Goal: Task Accomplishment & Management: Use online tool/utility

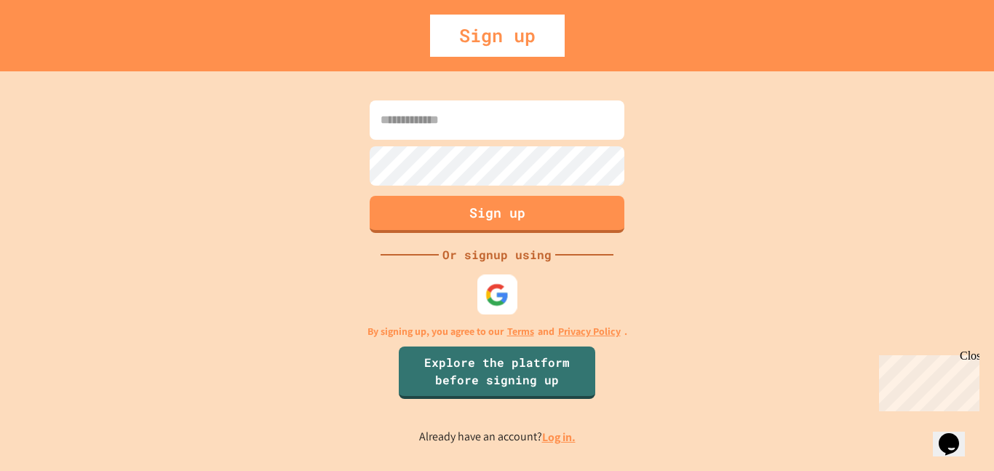
click at [505, 301] on img at bounding box center [497, 294] width 24 height 24
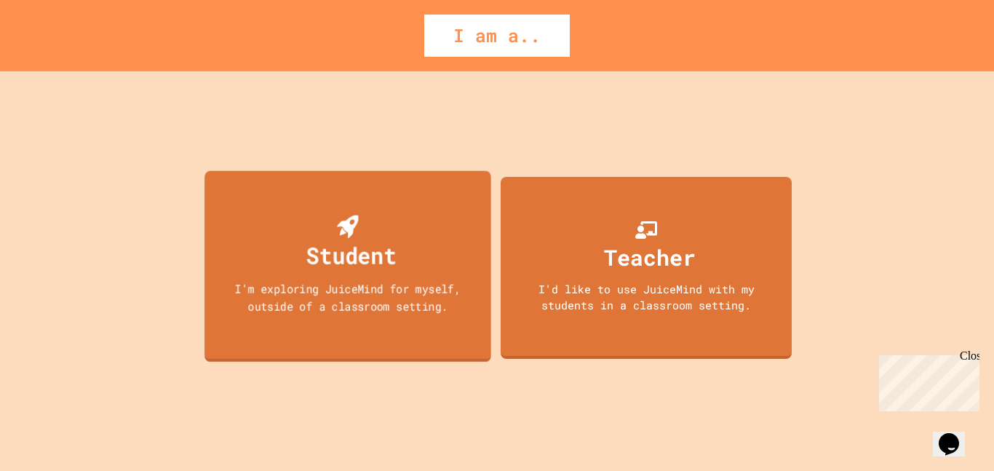
click at [408, 223] on div "Student I'm exploring JuiceMind for myself, outside of a classroom setting." at bounding box center [347, 265] width 287 height 191
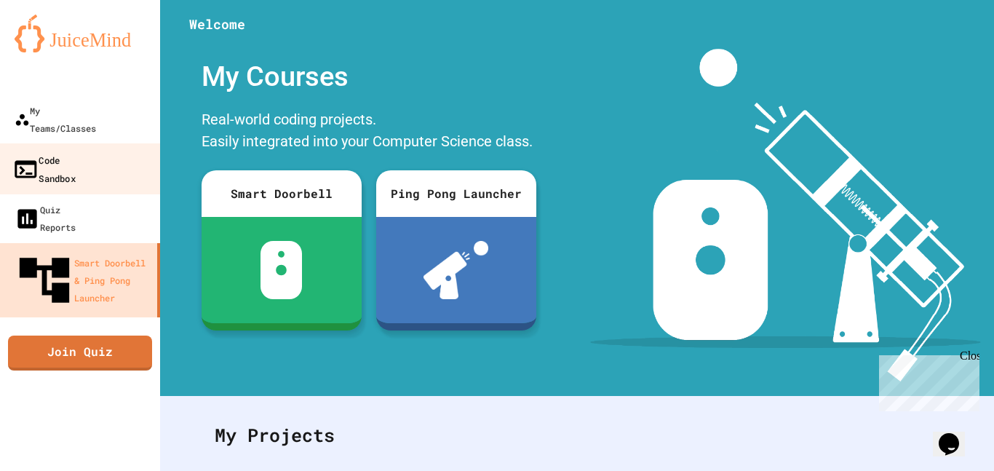
click at [76, 151] on div "Code Sandbox" at bounding box center [43, 169] width 63 height 36
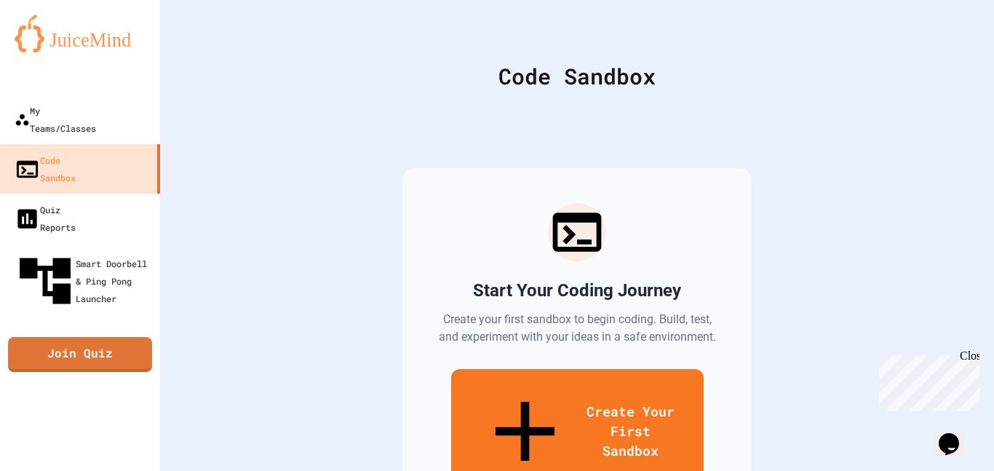
click at [520, 387] on link "Create Your First Sandbox" at bounding box center [577, 432] width 252 height 127
type input "*"
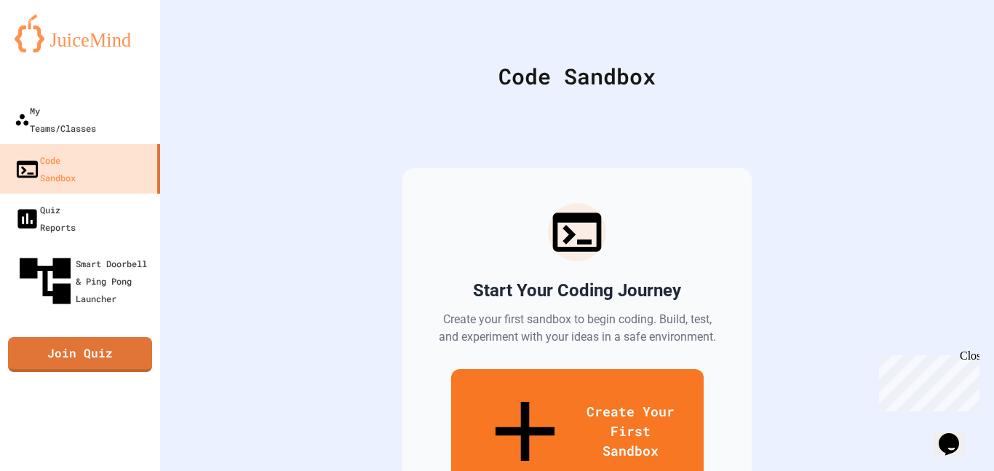
type input "***"
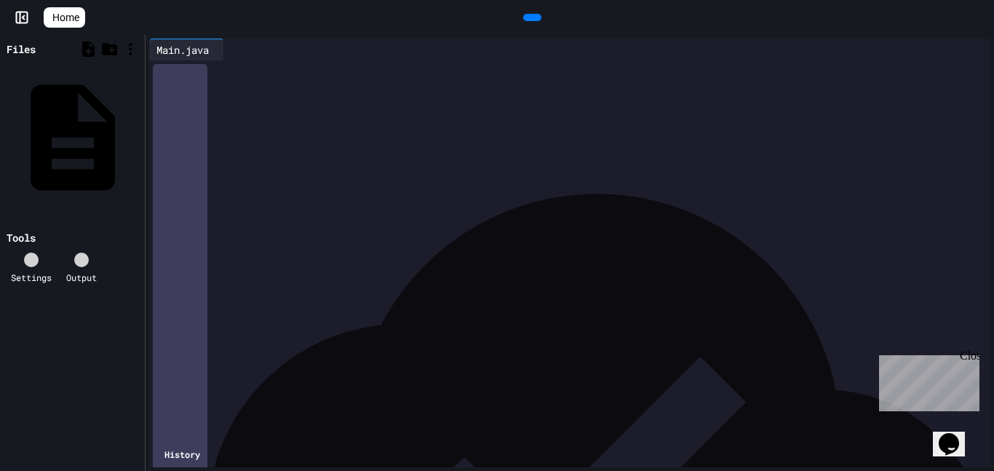
click at [536, 21] on icon at bounding box center [540, 26] width 8 height 10
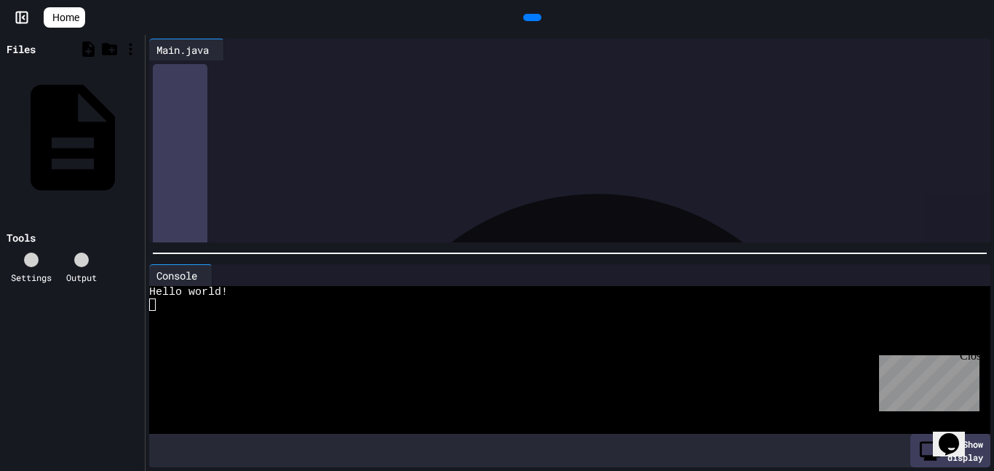
click at [230, 49] on icon at bounding box center [230, 49] width 0 height 0
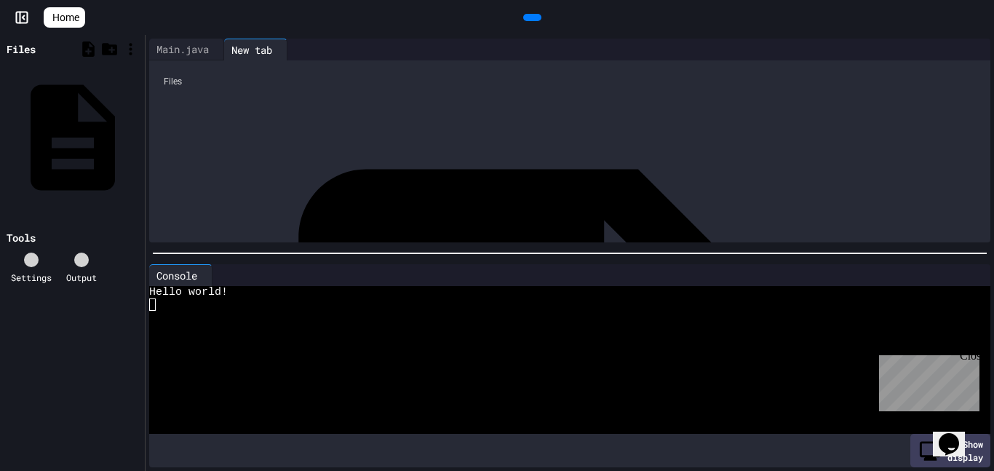
click at [262, 83] on div "Files" at bounding box center [569, 82] width 826 height 28
click at [274, 49] on div "New tab" at bounding box center [251, 49] width 55 height 15
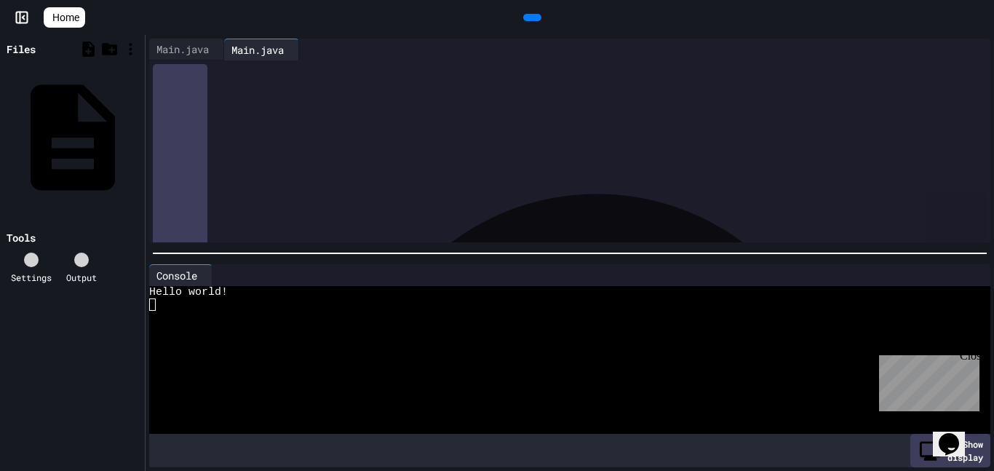
click at [272, 50] on div "Main.java" at bounding box center [257, 49] width 67 height 15
click at [137, 129] on div "Main.java" at bounding box center [137, 136] width 0 height 15
click at [138, 136] on icon at bounding box center [138, 136] width 0 height 0
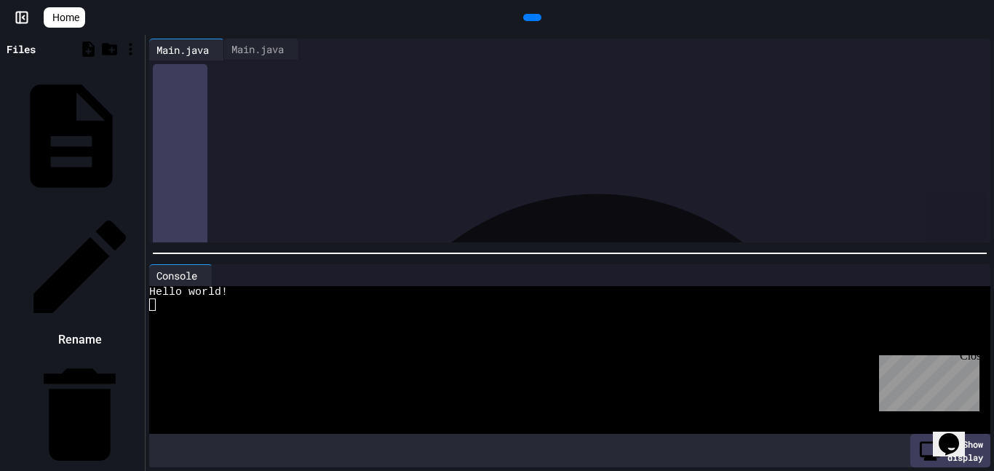
click at [141, 205] on li "Rename" at bounding box center [79, 278] width 123 height 146
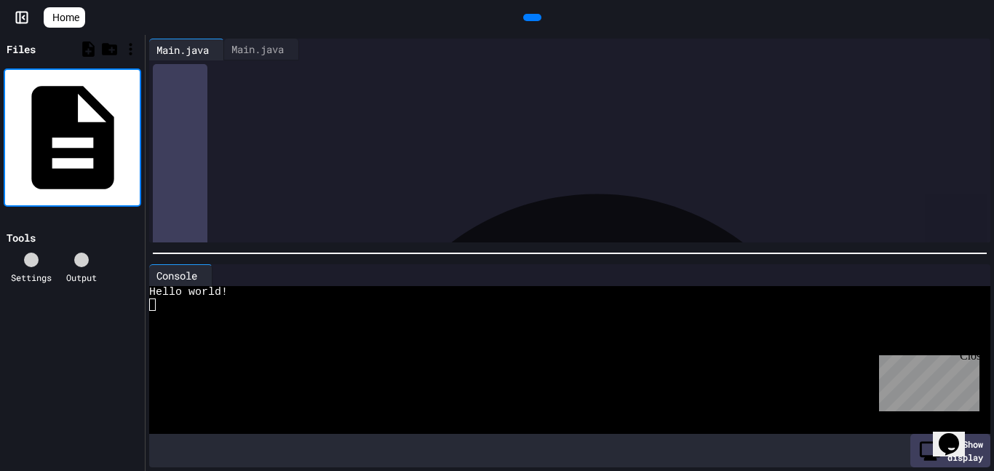
drag, startPoint x: 77, startPoint y: 83, endPoint x: 7, endPoint y: 92, distance: 70.4
click at [7, 92] on div "*********" at bounding box center [72, 137] width 137 height 138
type input "****"
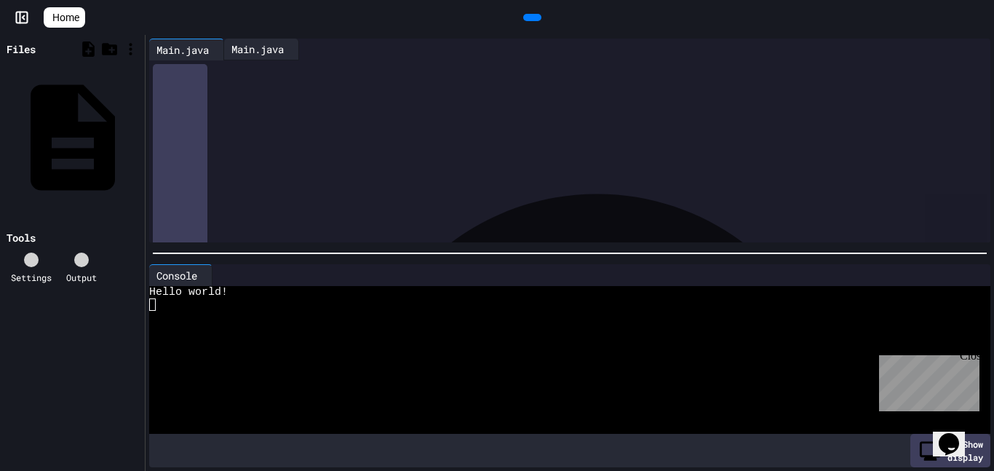
click at [255, 47] on div "Main.java" at bounding box center [257, 48] width 67 height 15
click at [137, 129] on div "Main.java" at bounding box center [137, 136] width 0 height 15
click at [266, 49] on div "Main.java" at bounding box center [257, 48] width 67 height 15
click at [284, 55] on div "Main.java" at bounding box center [257, 49] width 67 height 15
click at [295, 50] on icon at bounding box center [295, 50] width 0 height 0
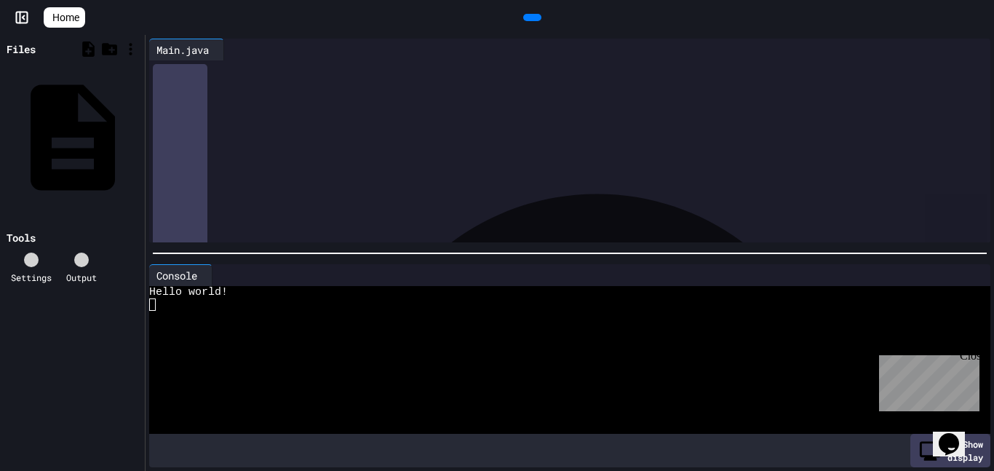
click at [230, 49] on icon at bounding box center [230, 49] width 0 height 0
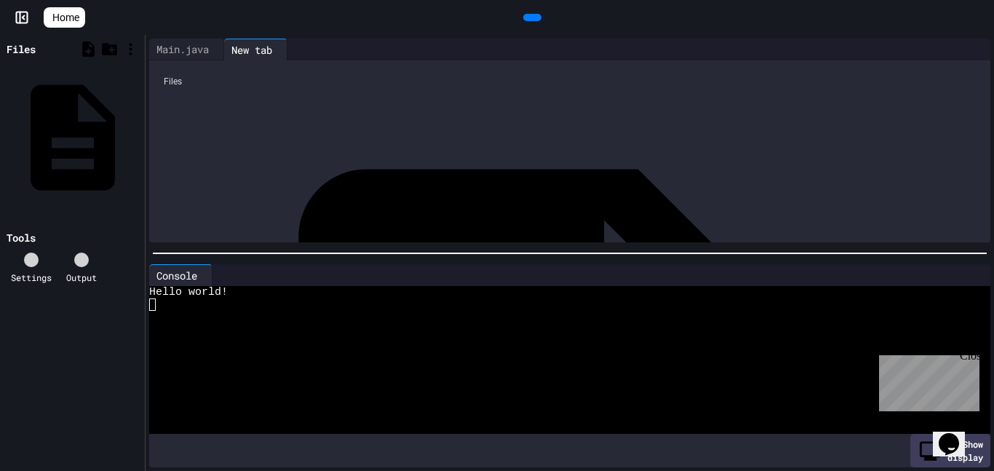
click at [238, 82] on div "Files" at bounding box center [569, 82] width 826 height 28
click at [262, 47] on div "New tab" at bounding box center [251, 49] width 55 height 15
click at [263, 48] on div "New tab" at bounding box center [251, 49] width 55 height 15
click at [297, 54] on icon at bounding box center [292, 59] width 10 height 10
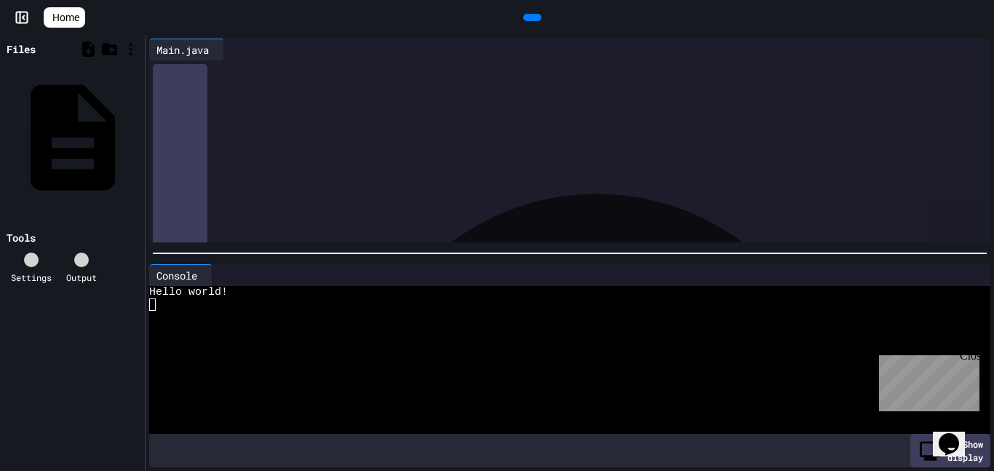
click at [206, 127] on div "*" at bounding box center [580, 128] width 819 height 15
click at [226, 120] on div "*" at bounding box center [580, 114] width 819 height 15
click at [230, 49] on icon at bounding box center [230, 49] width 0 height 0
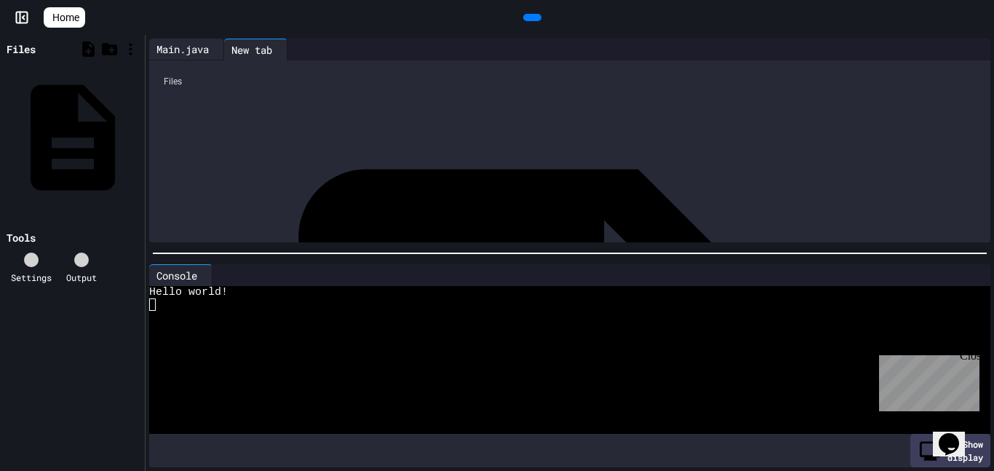
click at [171, 49] on div "Main.java" at bounding box center [182, 48] width 67 height 15
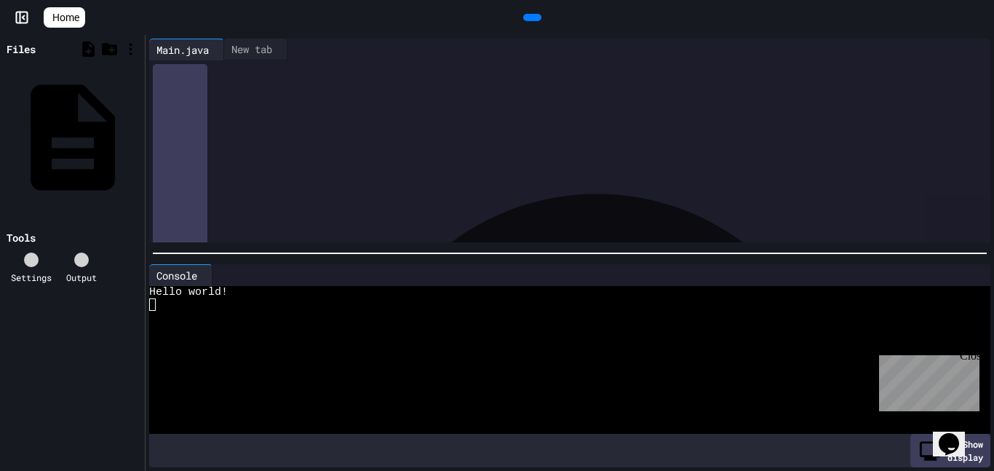
click at [4, 238] on icon at bounding box center [4, 238] width 0 height 0
click at [4, 49] on icon at bounding box center [4, 49] width 0 height 0
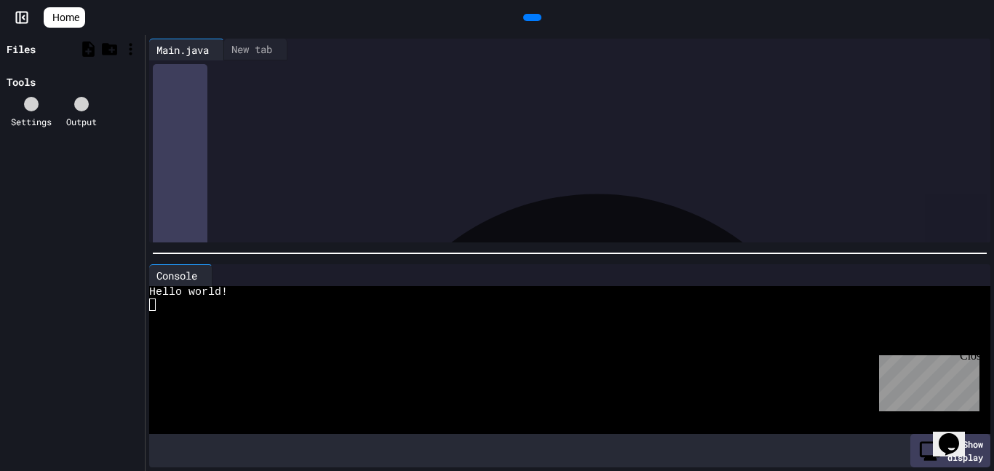
click at [4, 49] on icon at bounding box center [4, 49] width 0 height 0
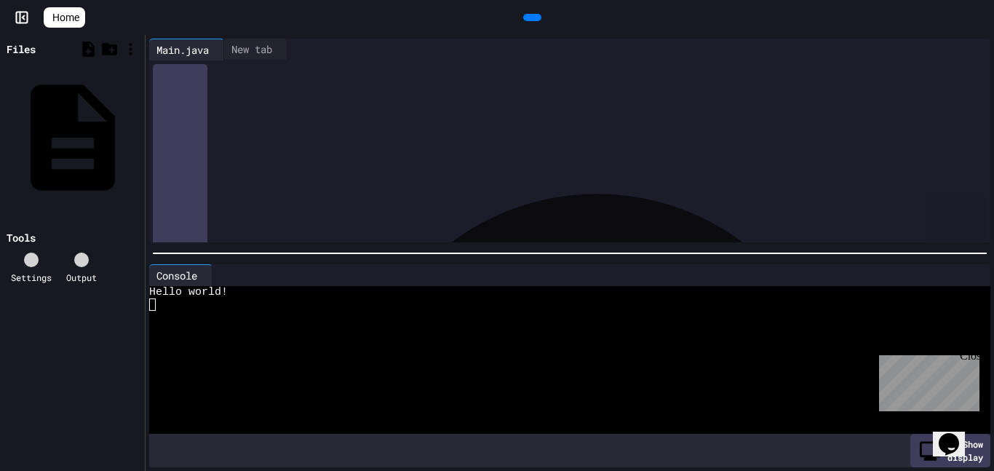
click at [182, 114] on div "*" at bounding box center [580, 114] width 819 height 15
click at [378, 138] on div "**********" at bounding box center [580, 99] width 819 height 78
click at [340, 132] on div "*" at bounding box center [580, 128] width 819 height 15
click at [346, 124] on div "*" at bounding box center [580, 128] width 819 height 15
click at [346, 120] on div "*" at bounding box center [580, 114] width 819 height 15
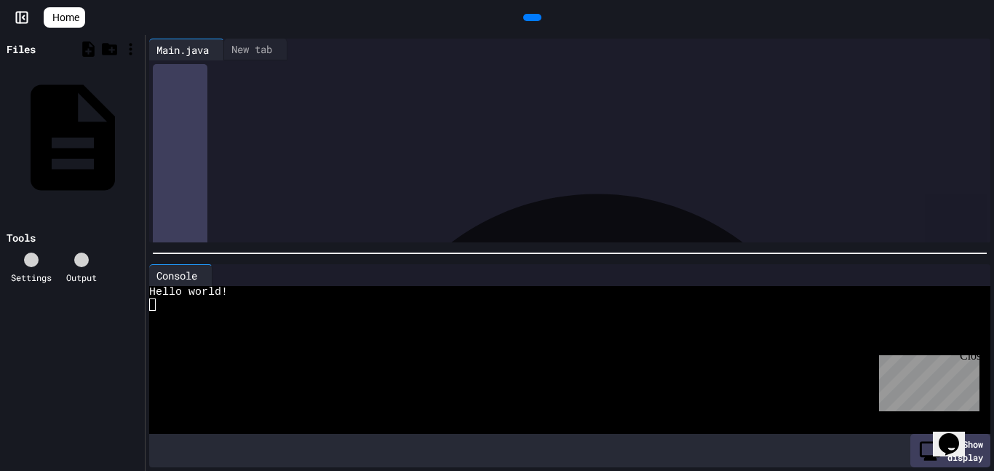
click at [343, 129] on div "*" at bounding box center [580, 128] width 819 height 15
click at [335, 127] on div "*" at bounding box center [580, 128] width 819 height 15
click at [336, 121] on div "*" at bounding box center [580, 128] width 819 height 15
click at [337, 116] on div "*" at bounding box center [580, 114] width 819 height 15
click at [229, 139] on div "**********" at bounding box center [580, 99] width 819 height 79
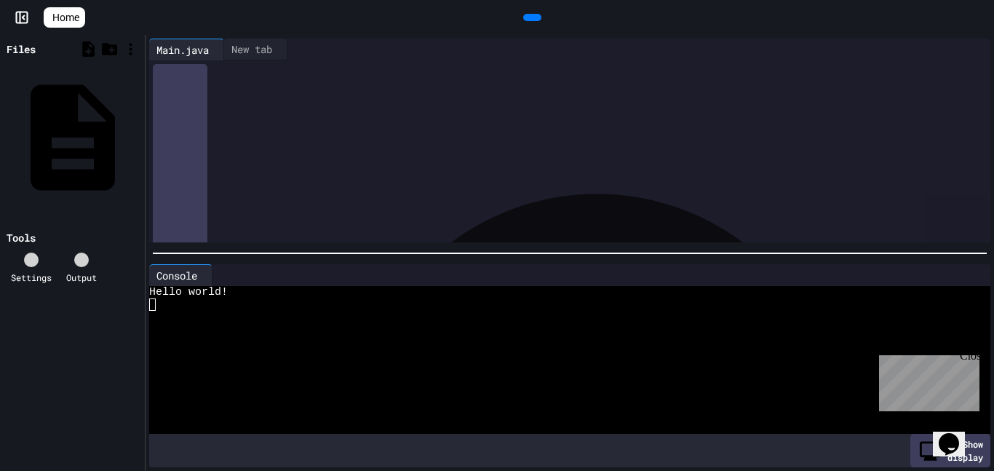
click at [24, 252] on div at bounding box center [31, 259] width 15 height 15
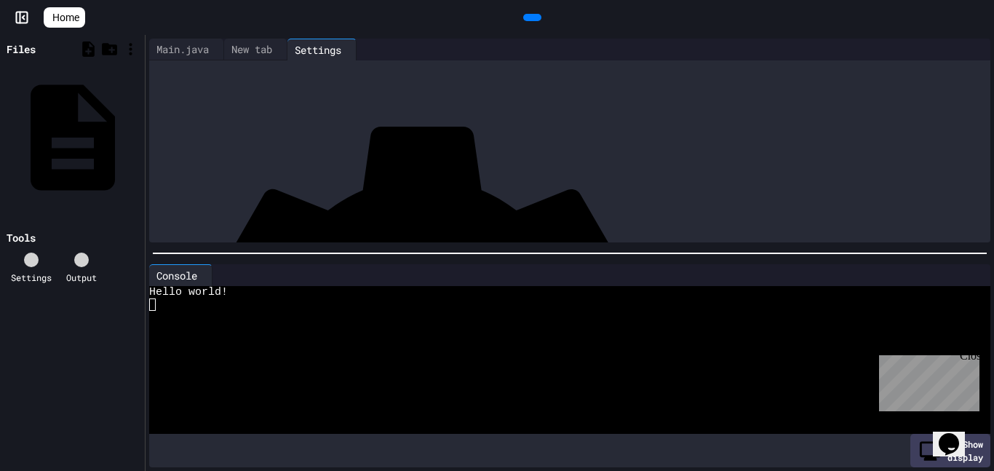
click at [24, 252] on div at bounding box center [31, 259] width 15 height 15
click at [56, 72] on div "Main.java" at bounding box center [72, 135] width 137 height 135
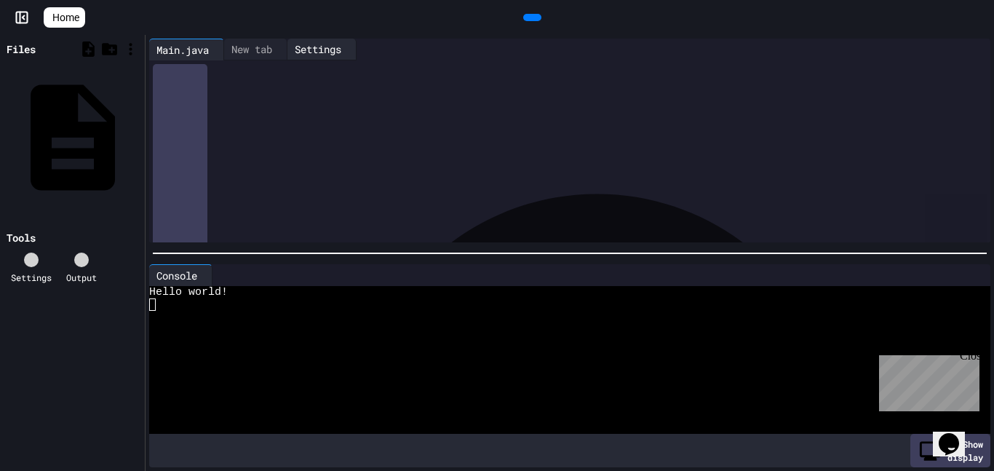
click at [324, 44] on div "Settings" at bounding box center [317, 48] width 61 height 15
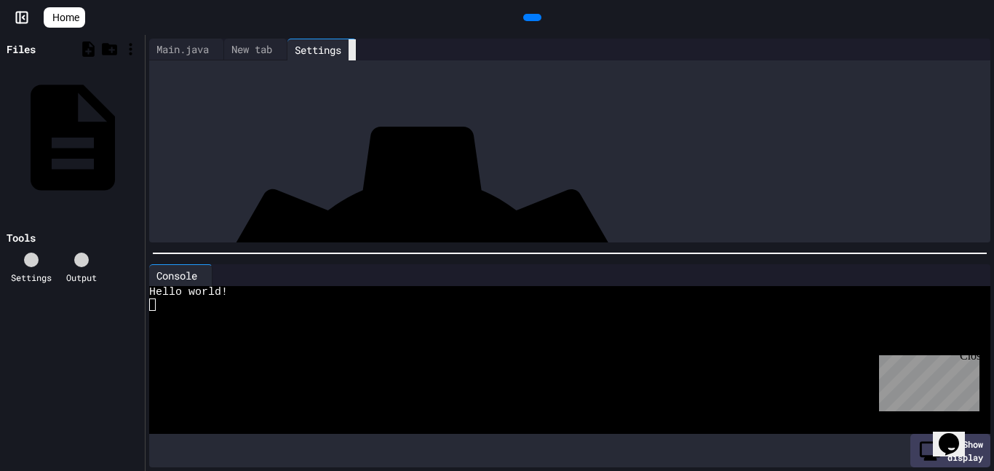
click at [352, 50] on icon at bounding box center [352, 50] width 0 height 0
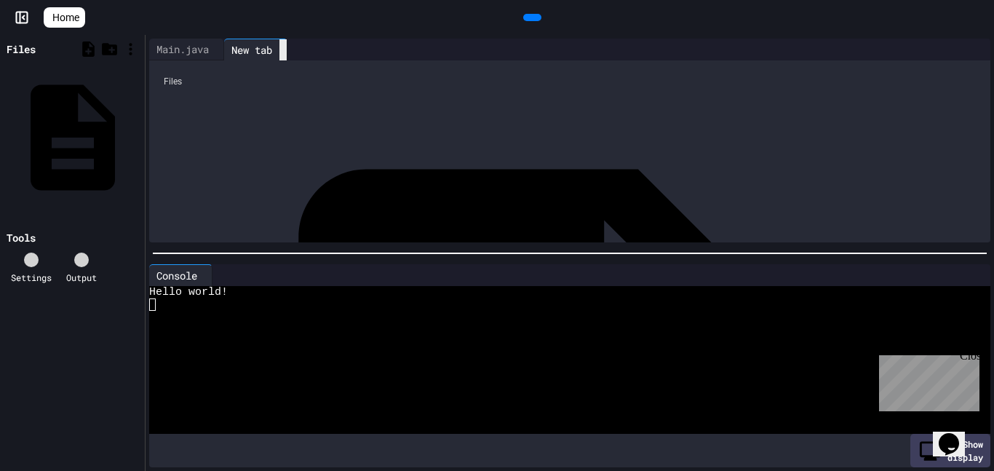
click at [287, 47] on div at bounding box center [282, 49] width 7 height 21
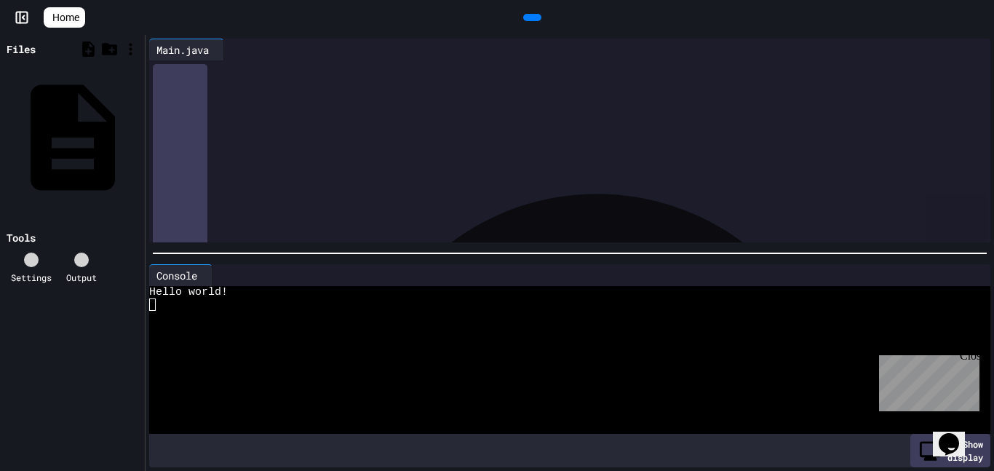
click at [442, 139] on div "**********" at bounding box center [580, 99] width 819 height 79
click at [797, 179] on div at bounding box center [583, 180] width 816 height 15
drag, startPoint x: 196, startPoint y: 91, endPoint x: 183, endPoint y: 127, distance: 38.2
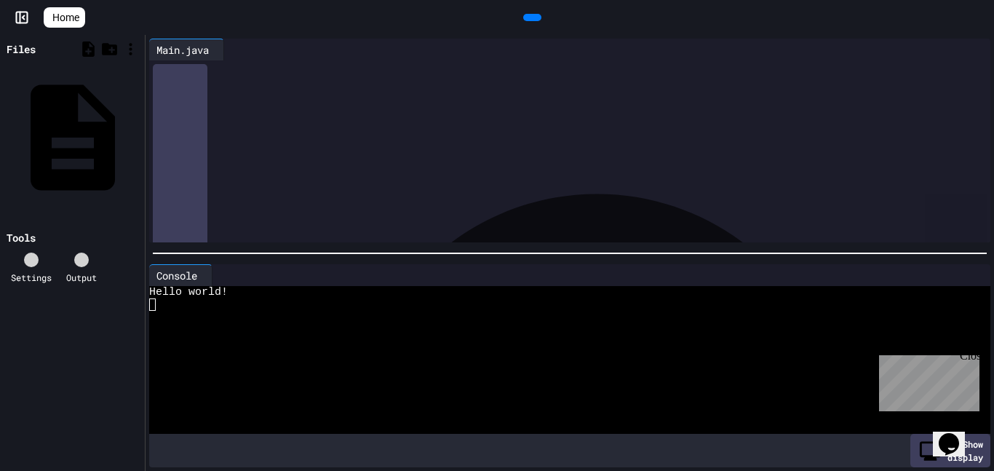
click at [183, 127] on div "**********" at bounding box center [583, 215] width 816 height 311
click at [537, 20] on div at bounding box center [532, 17] width 18 height 7
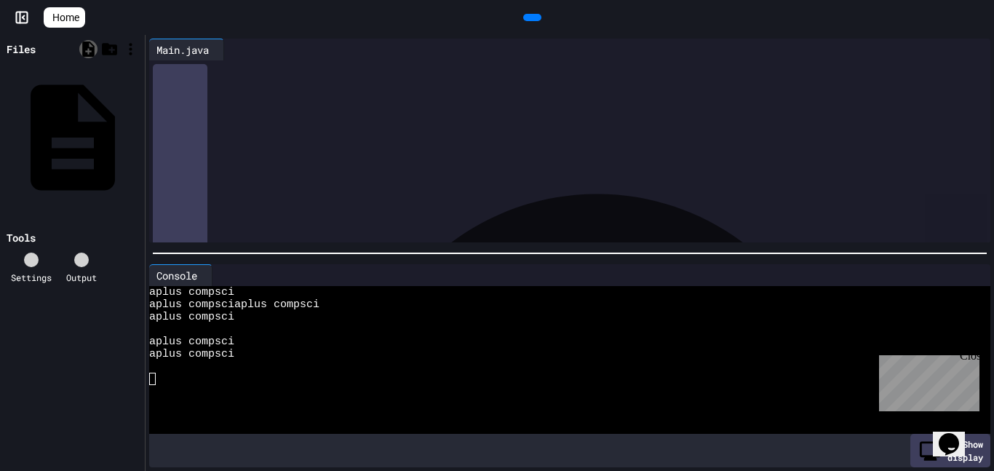
click at [89, 53] on icon at bounding box center [88, 48] width 12 height 15
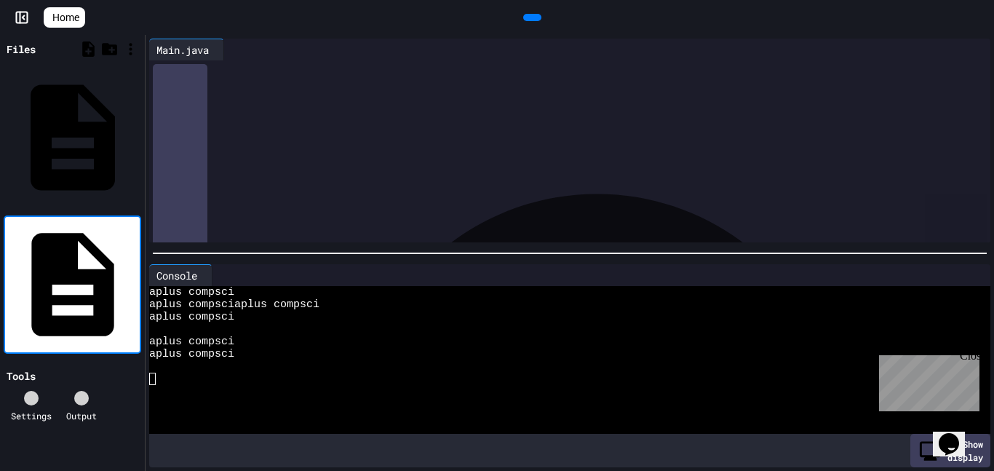
type input "**********"
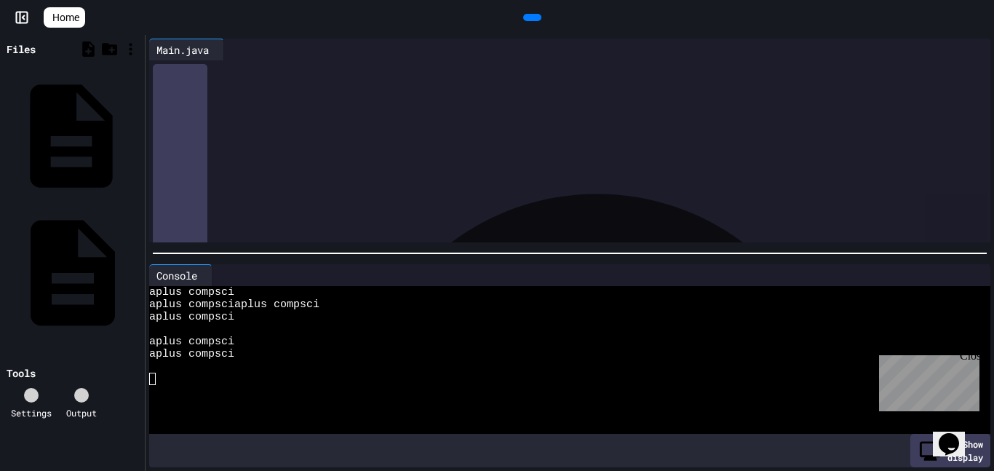
click at [137, 129] on div "Basic.java" at bounding box center [137, 136] width 0 height 15
click at [263, 76] on div at bounding box center [580, 70] width 819 height 15
click at [31, 398] on icon at bounding box center [31, 398] width 0 height 0
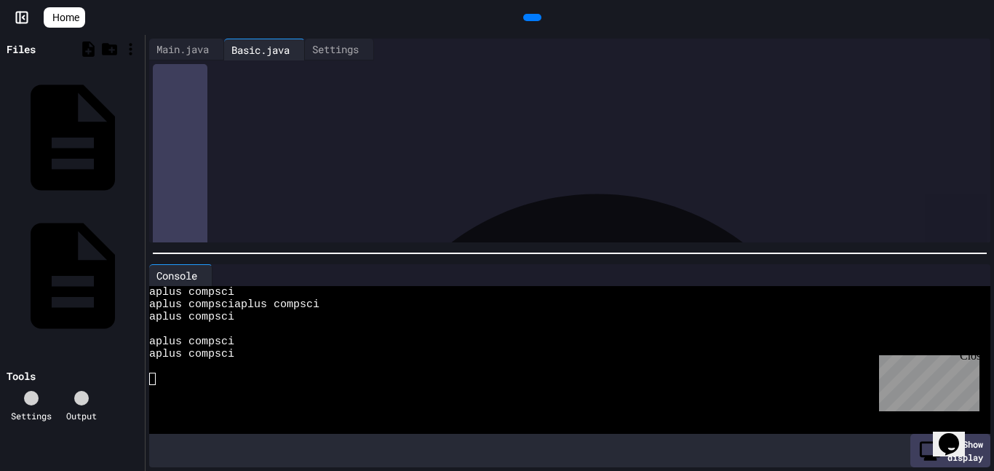
click at [530, 17] on icon at bounding box center [530, 17] width 0 height 0
click at [204, 44] on div "Main.java" at bounding box center [182, 48] width 67 height 15
click at [252, 192] on div "*" at bounding box center [583, 190] width 816 height 15
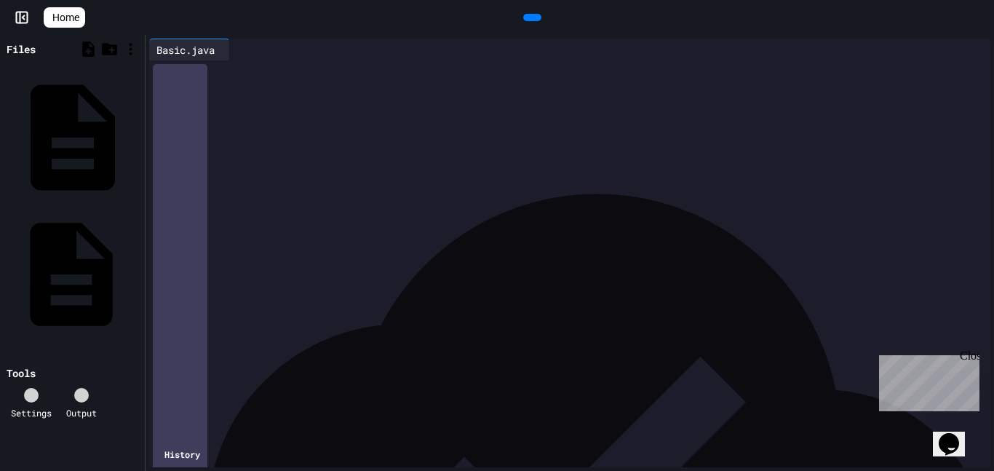
click at [137, 267] on div "Main.java" at bounding box center [137, 274] width 0 height 15
click at [256, 314] on div "*" at bounding box center [583, 317] width 816 height 15
click at [270, 313] on div "*" at bounding box center [583, 317] width 816 height 15
click at [269, 300] on div "*" at bounding box center [583, 303] width 816 height 15
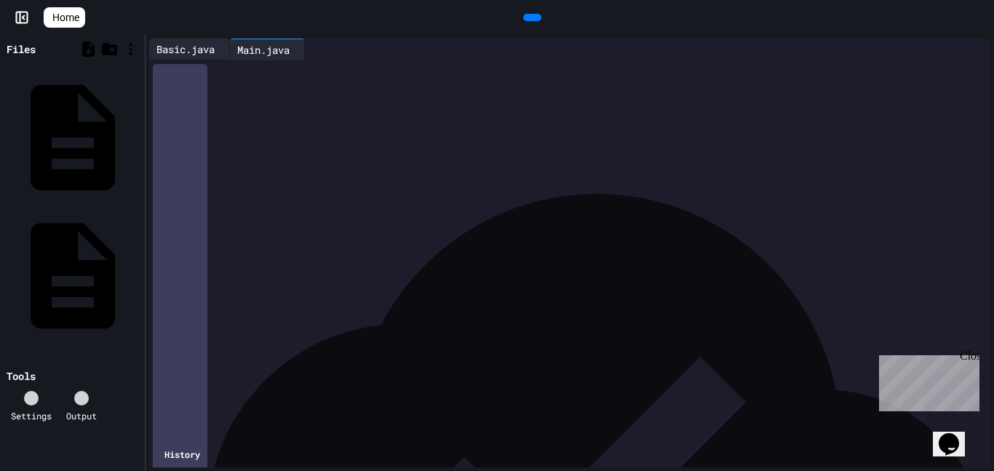
click at [195, 47] on div "Basic.java" at bounding box center [185, 48] width 73 height 15
click at [236, 394] on div "*" at bounding box center [583, 390] width 816 height 15
click at [541, 14] on div at bounding box center [532, 17] width 18 height 7
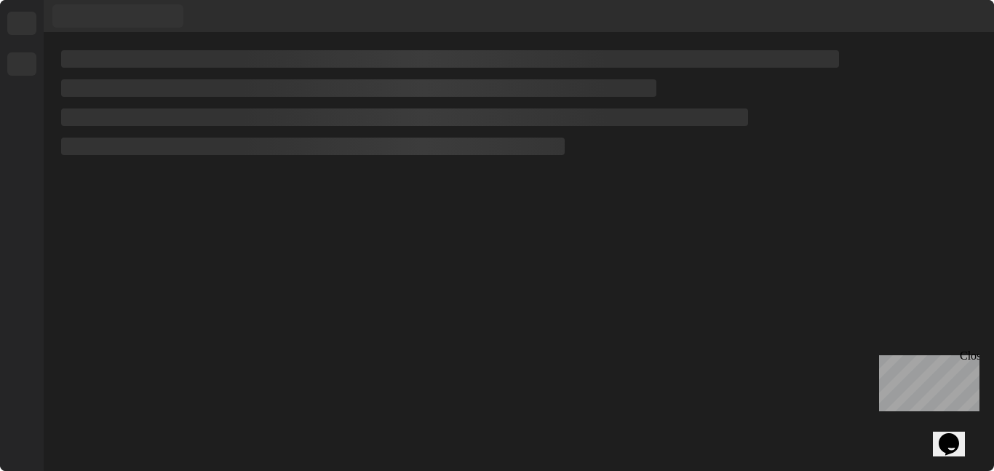
scroll to position [0, 0]
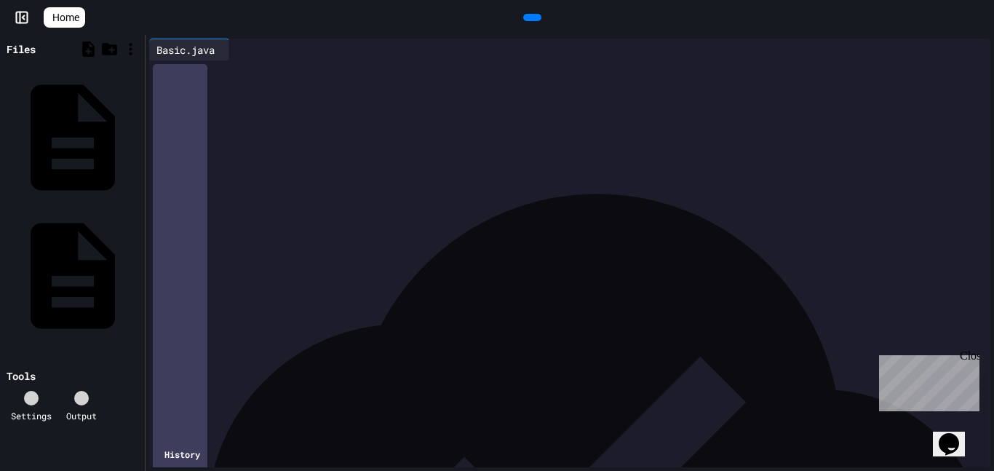
click at [540, 21] on div at bounding box center [532, 17] width 18 height 7
click at [36, 207] on div "Main.java" at bounding box center [72, 274] width 137 height 135
click at [530, 17] on icon at bounding box center [530, 17] width 0 height 0
